Goal: Navigation & Orientation: Find specific page/section

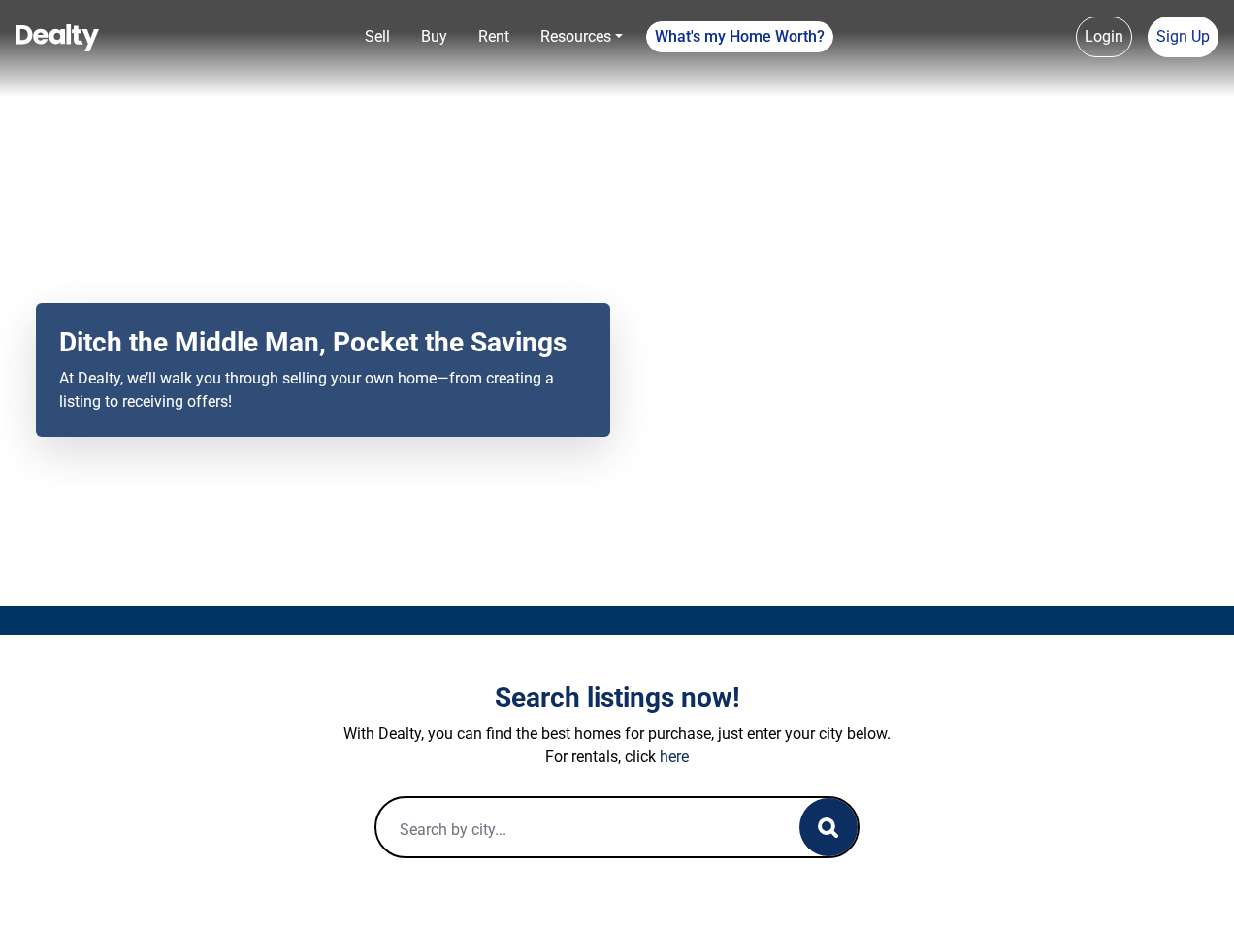
click at [617, 466] on div "Your browser does not support the video tag. Ditch the Middle Man, Pocket the S…" at bounding box center [617, 303] width 1234 height 606
click at [377, 37] on link "Sell" at bounding box center [377, 36] width 41 height 39
click at [434, 37] on nav "Sell Buy Rent Resources Loan Calculator Loan Options Find an agent What's my Ho…" at bounding box center [617, 48] width 1234 height 97
click at [494, 37] on link "Rent" at bounding box center [494, 36] width 47 height 39
click at [581, 37] on link "Resources" at bounding box center [582, 36] width 98 height 39
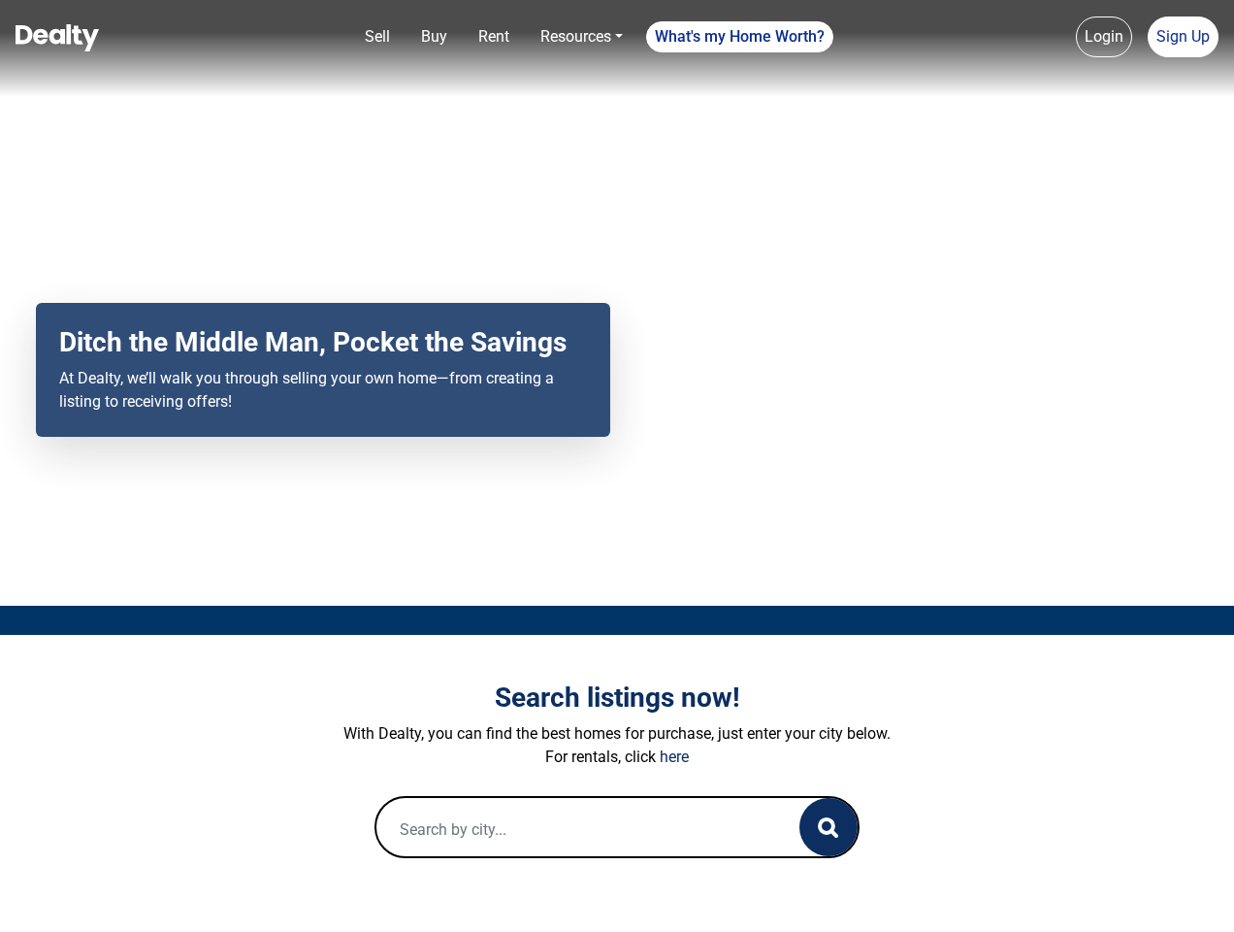
click at [740, 37] on link "What's my Home Worth?" at bounding box center [739, 36] width 187 height 31
click at [1104, 37] on link "Login" at bounding box center [1104, 36] width 56 height 41
click at [1183, 37] on link "Sign Up" at bounding box center [1183, 36] width 71 height 41
click at [829, 827] on icon "button" at bounding box center [828, 827] width 20 height 20
